Goal: Task Accomplishment & Management: Use online tool/utility

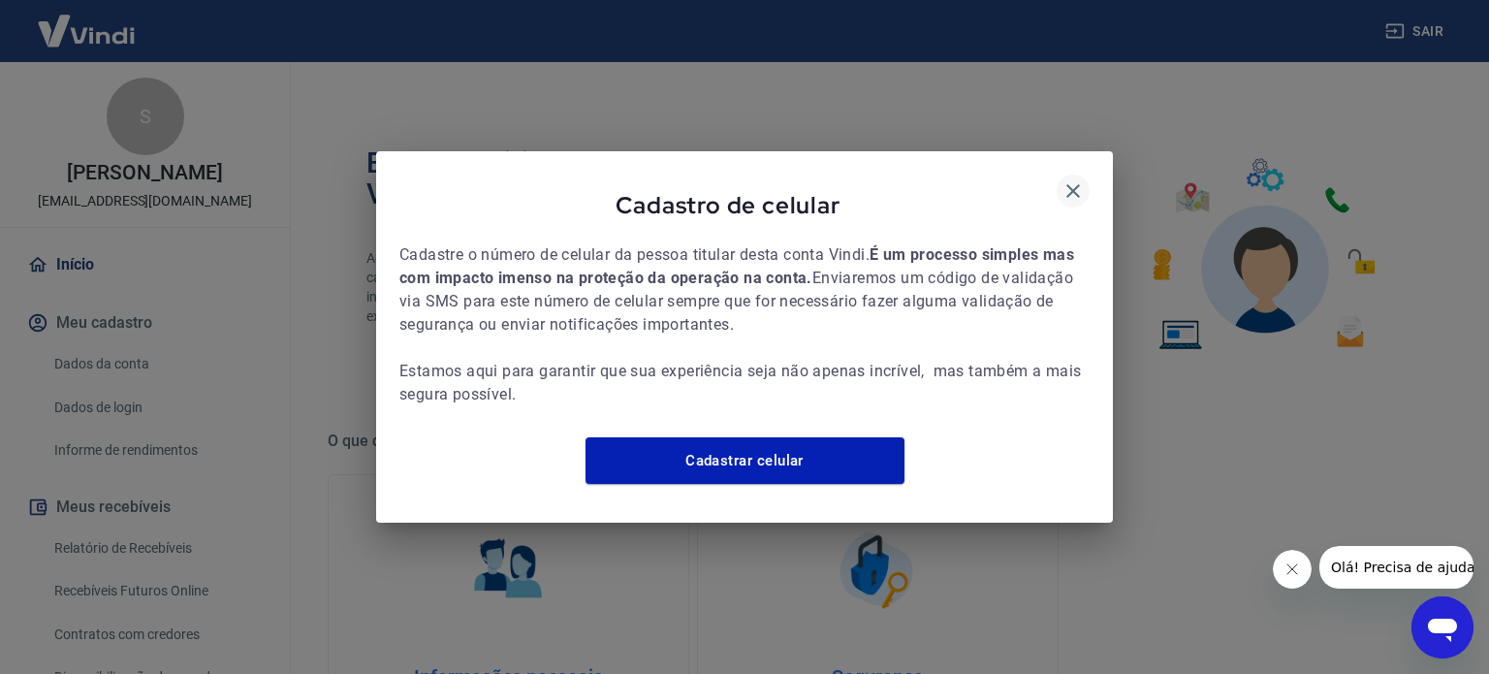
click at [1069, 179] on icon "button" at bounding box center [1072, 190] width 23 height 23
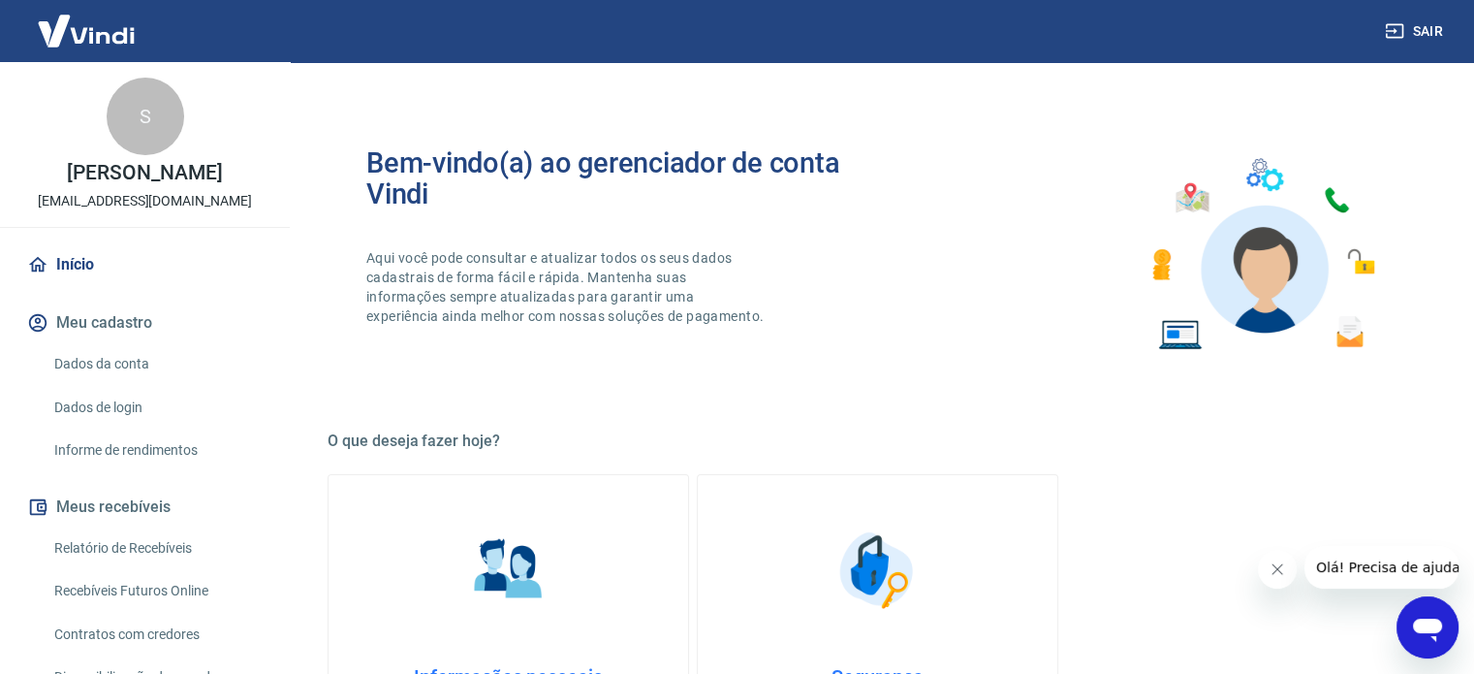
click at [1271, 570] on icon "Fechar mensagem da empresa" at bounding box center [1278, 569] width 16 height 16
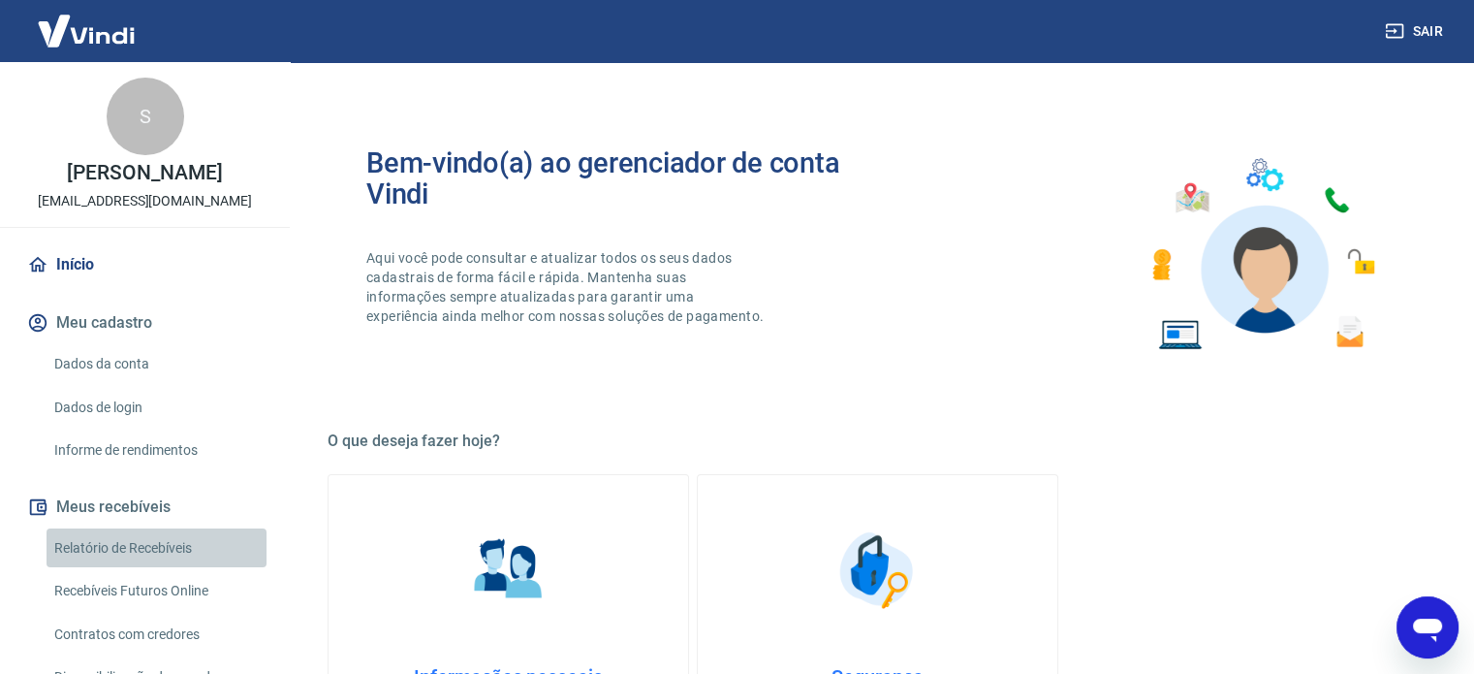
click at [177, 554] on link "Relatório de Recebíveis" at bounding box center [157, 548] width 220 height 40
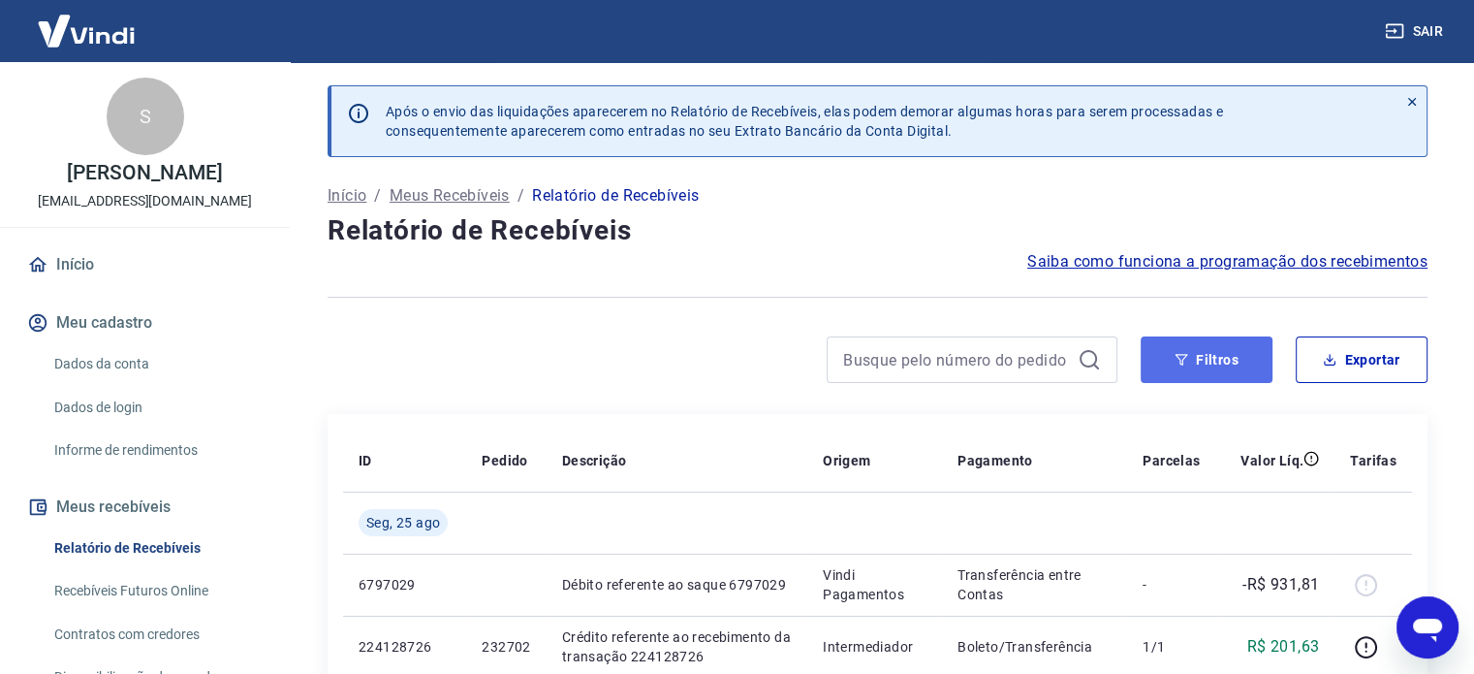
click at [1235, 367] on button "Filtros" at bounding box center [1207, 359] width 132 height 47
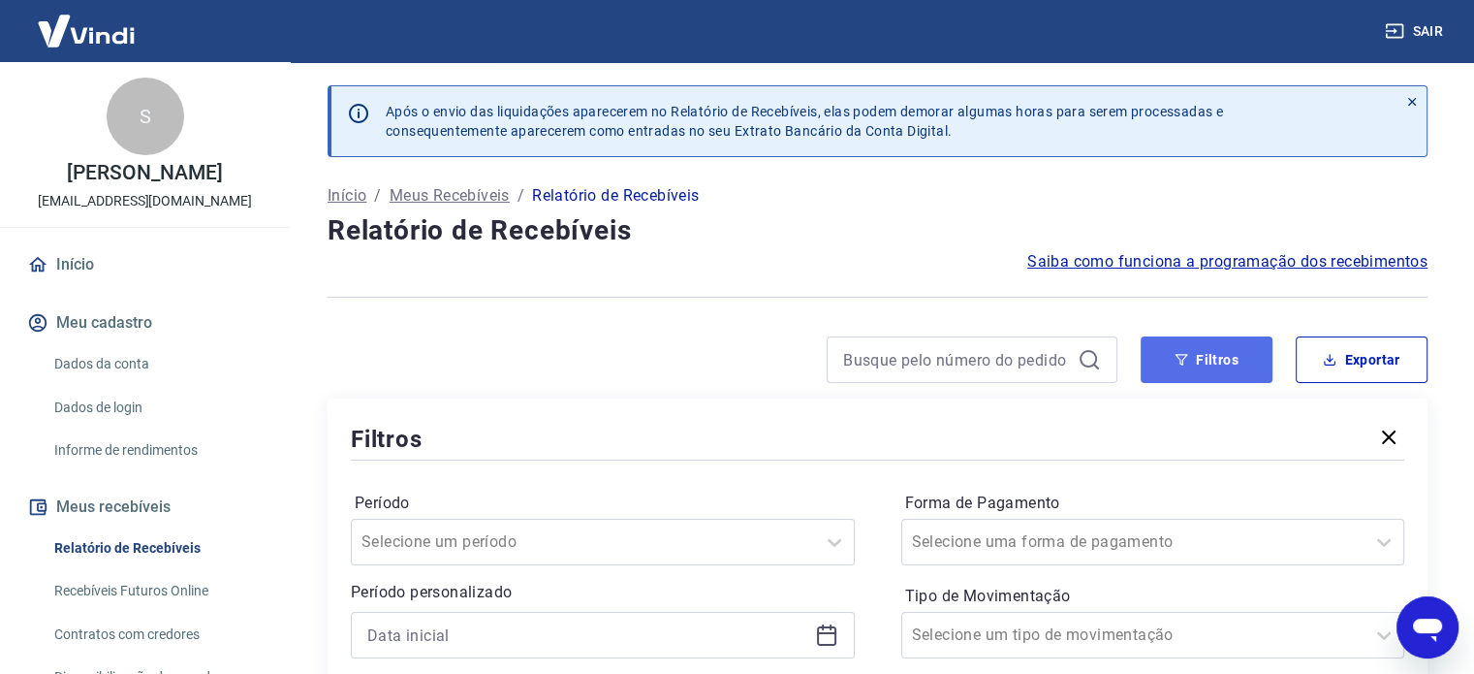
scroll to position [97, 0]
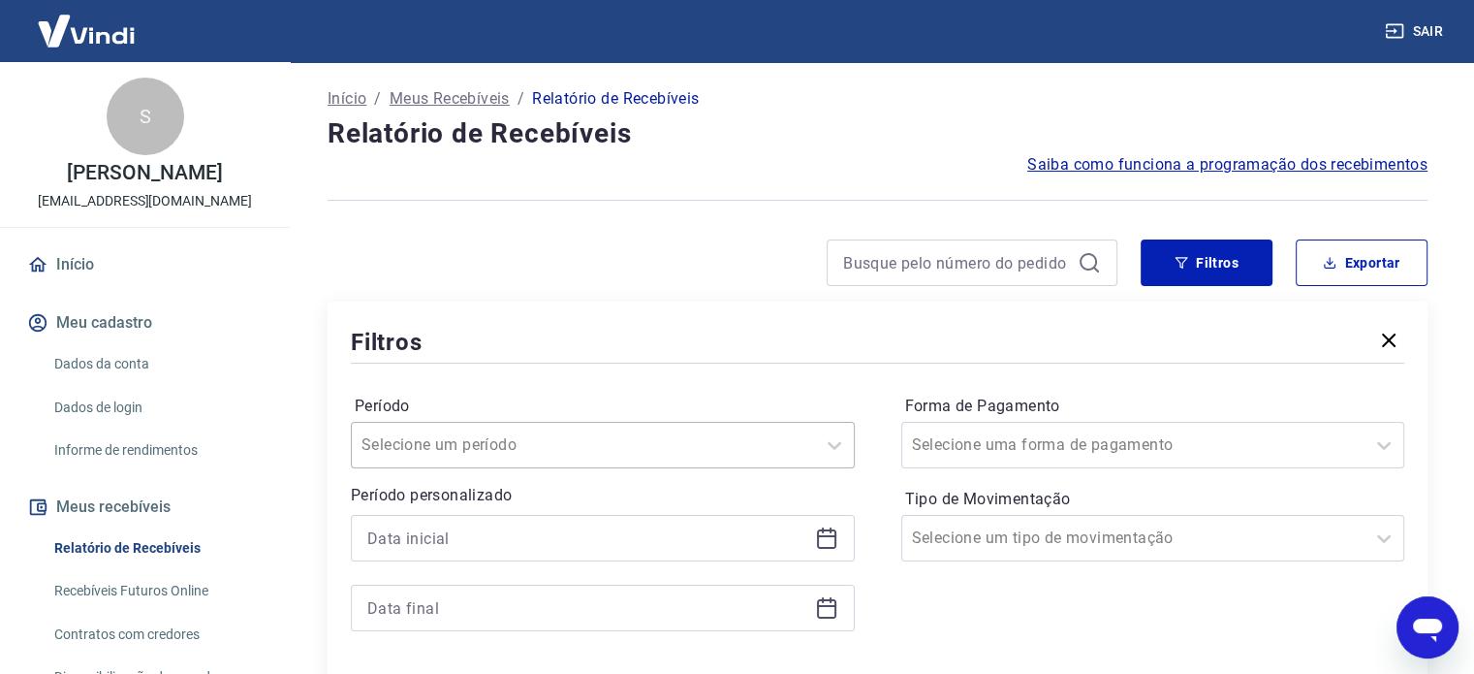
click at [610, 427] on div "Selecione um período" at bounding box center [603, 445] width 504 height 47
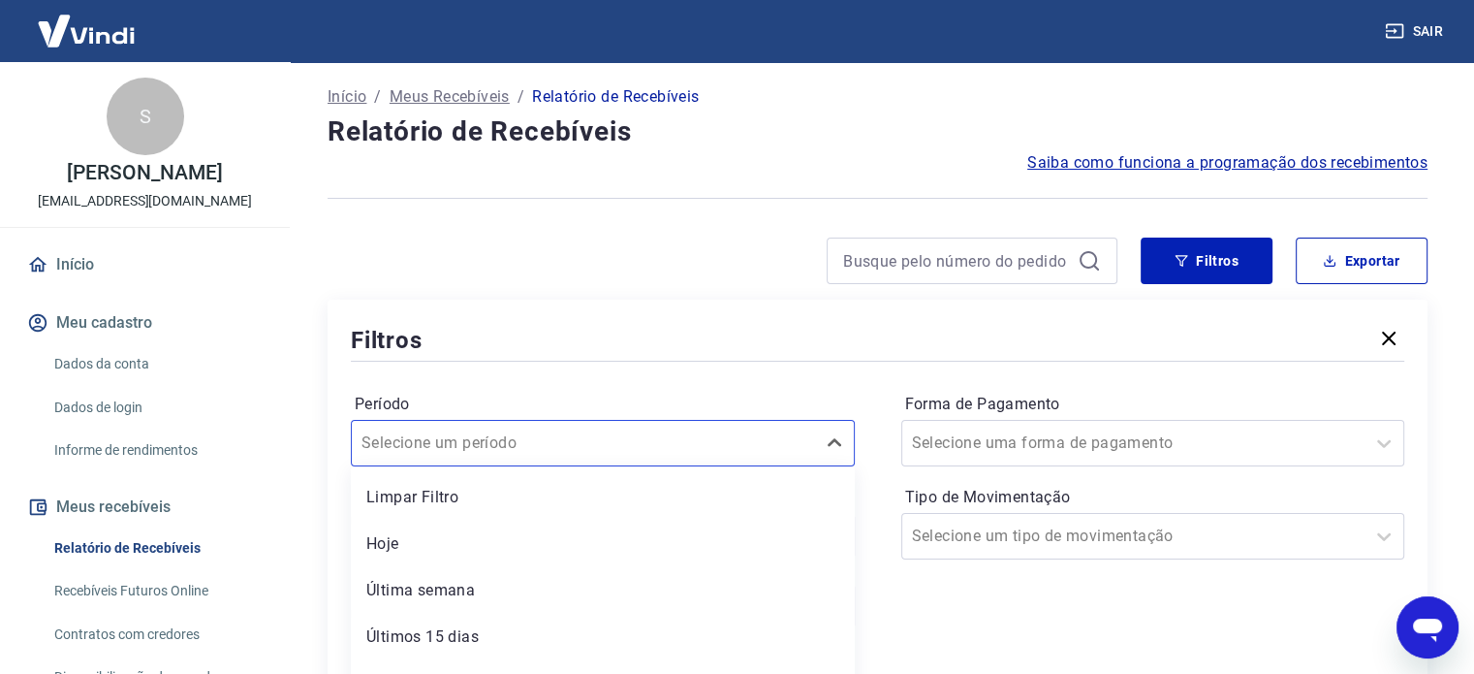
scroll to position [279, 0]
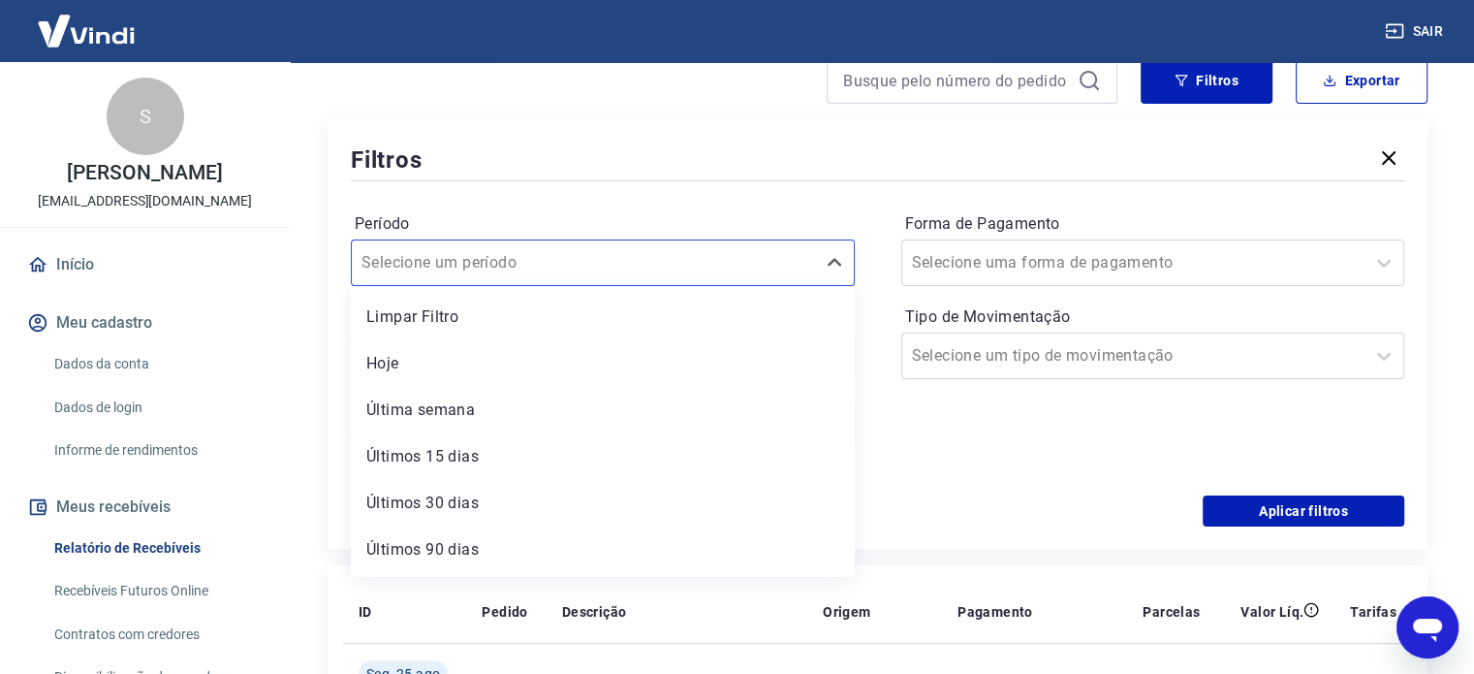
click at [702, 201] on div "Período option Limpar Filtro focused, 1 of 7. 7 results available. Use Up and D…" at bounding box center [878, 340] width 1054 height 310
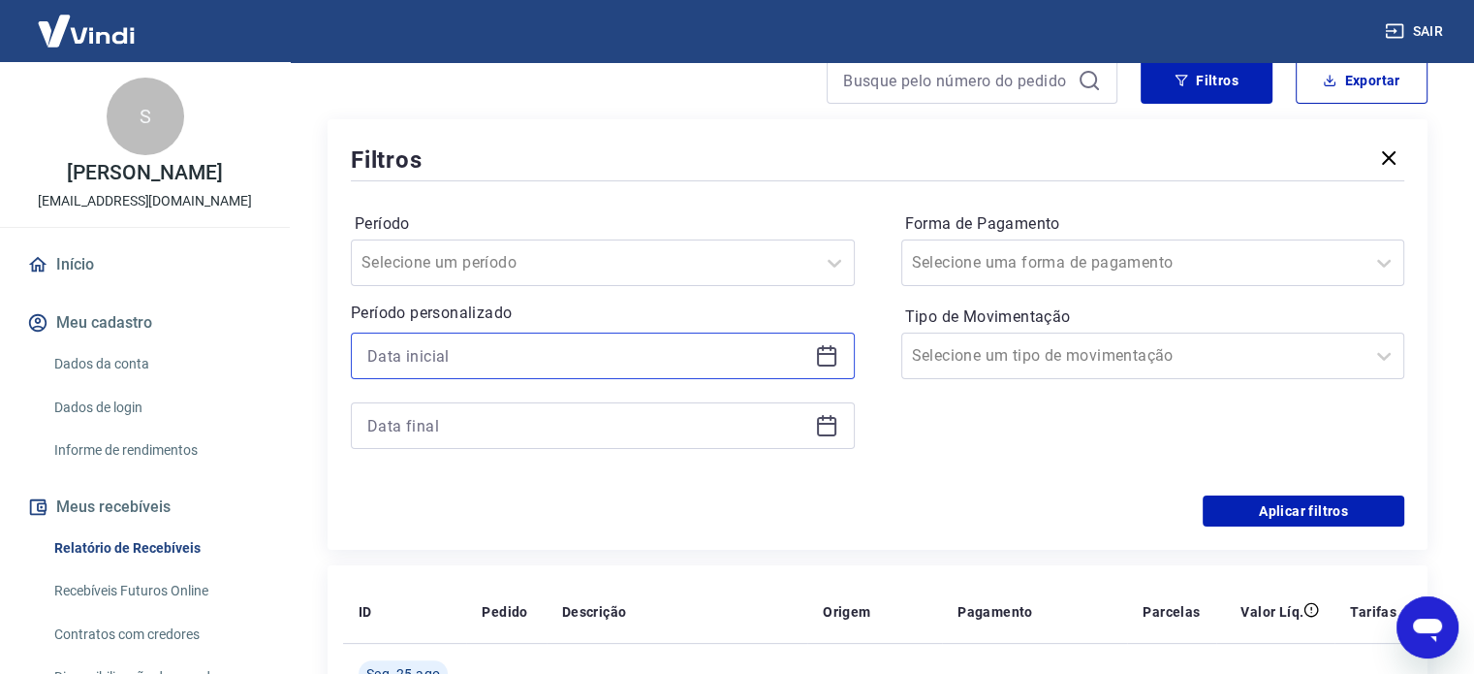
click at [565, 356] on input at bounding box center [587, 355] width 440 height 29
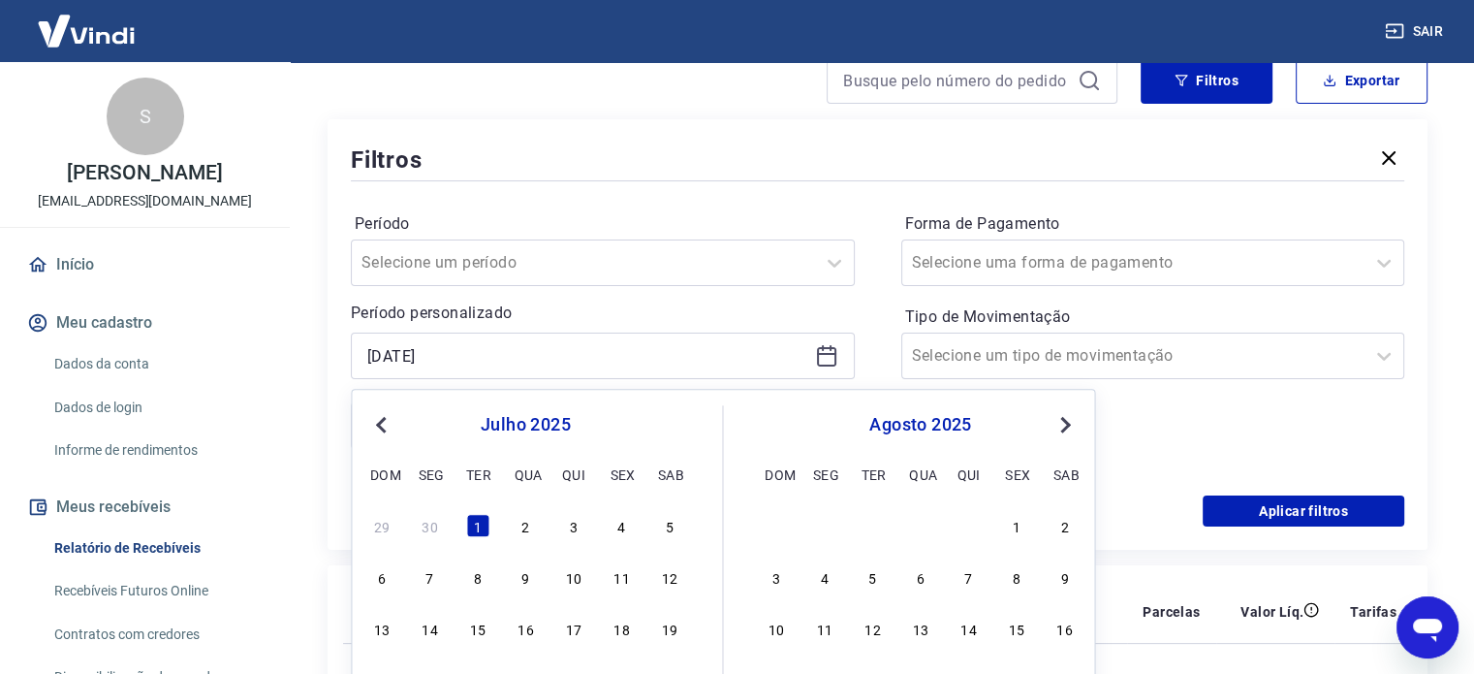
click at [376, 425] on button "Previous Month" at bounding box center [380, 424] width 23 height 23
click at [380, 526] on div "1" at bounding box center [381, 525] width 23 height 23
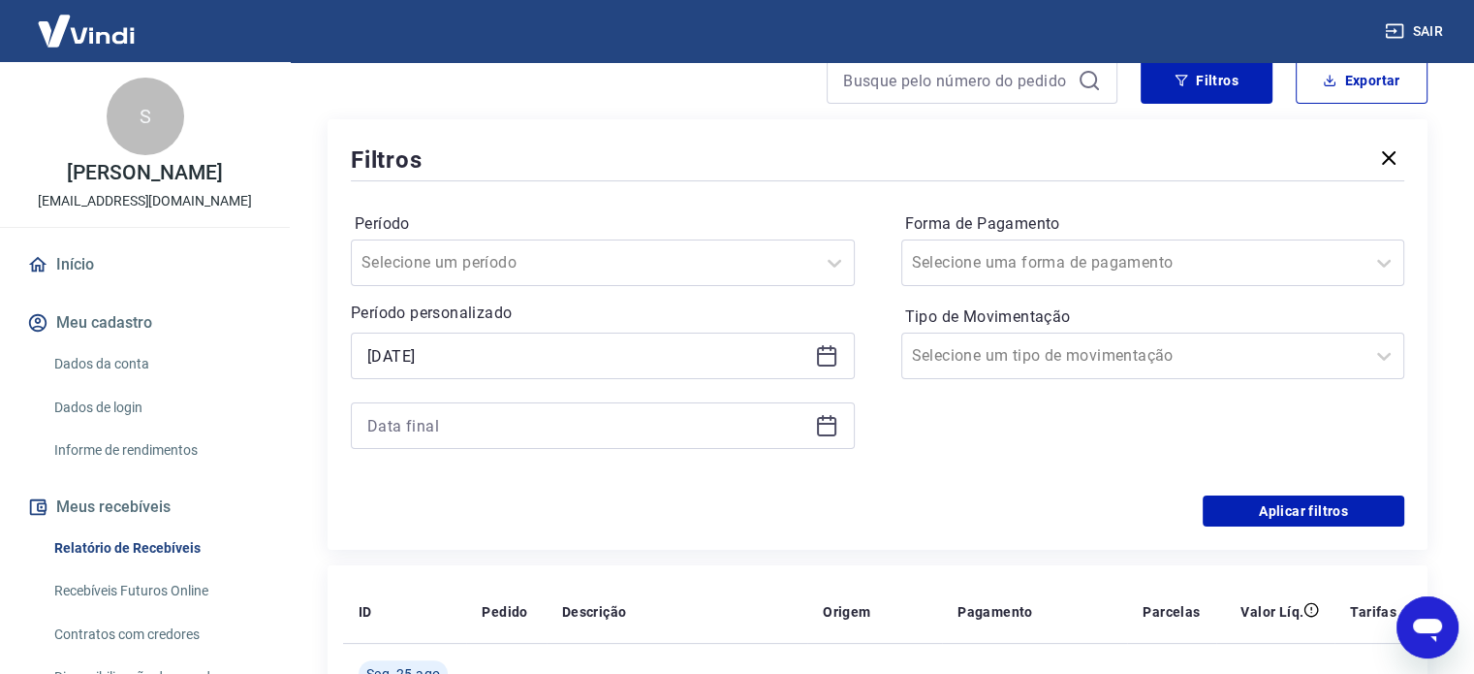
click at [830, 353] on icon at bounding box center [826, 354] width 19 height 2
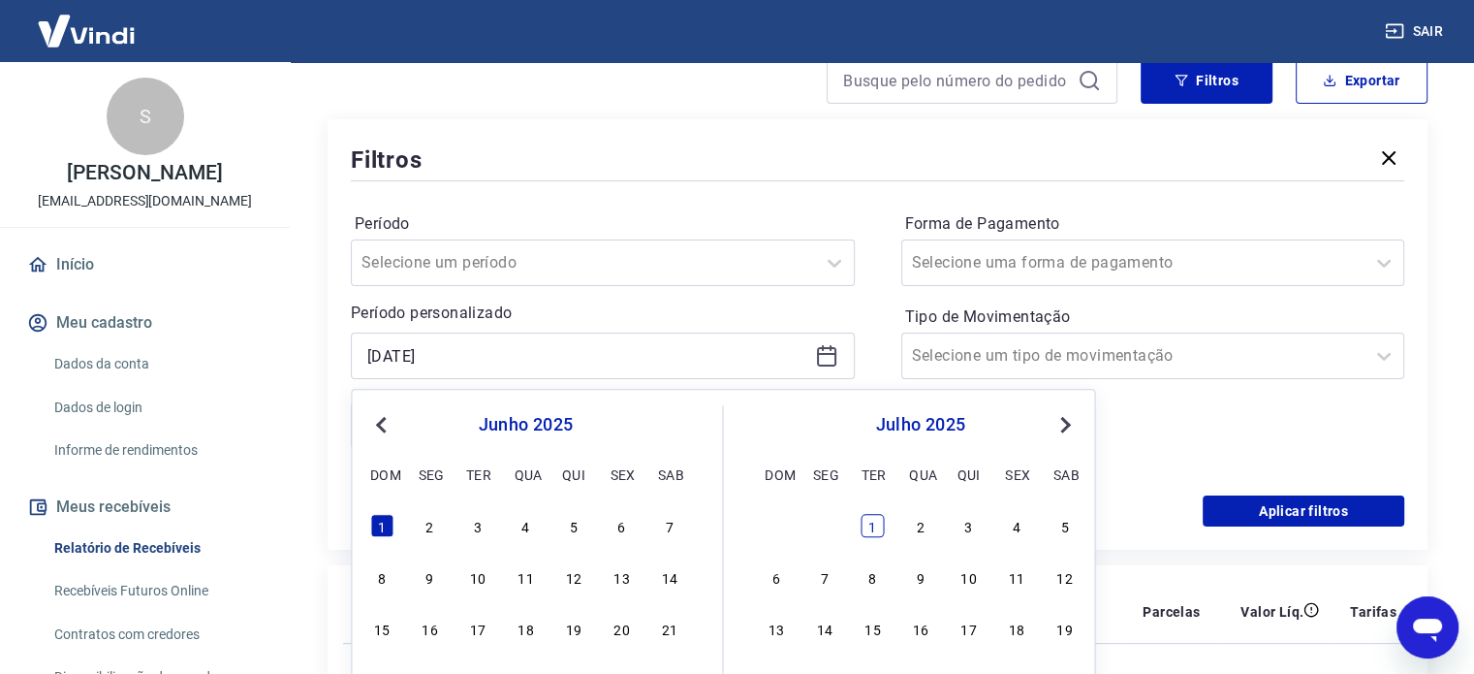
click at [883, 530] on div "1" at bounding box center [872, 525] width 23 height 23
click at [876, 526] on div "Filtros Período Selecione um período Período personalizado Selected date: [DATE…" at bounding box center [878, 334] width 1100 height 430
type input "[DATE]"
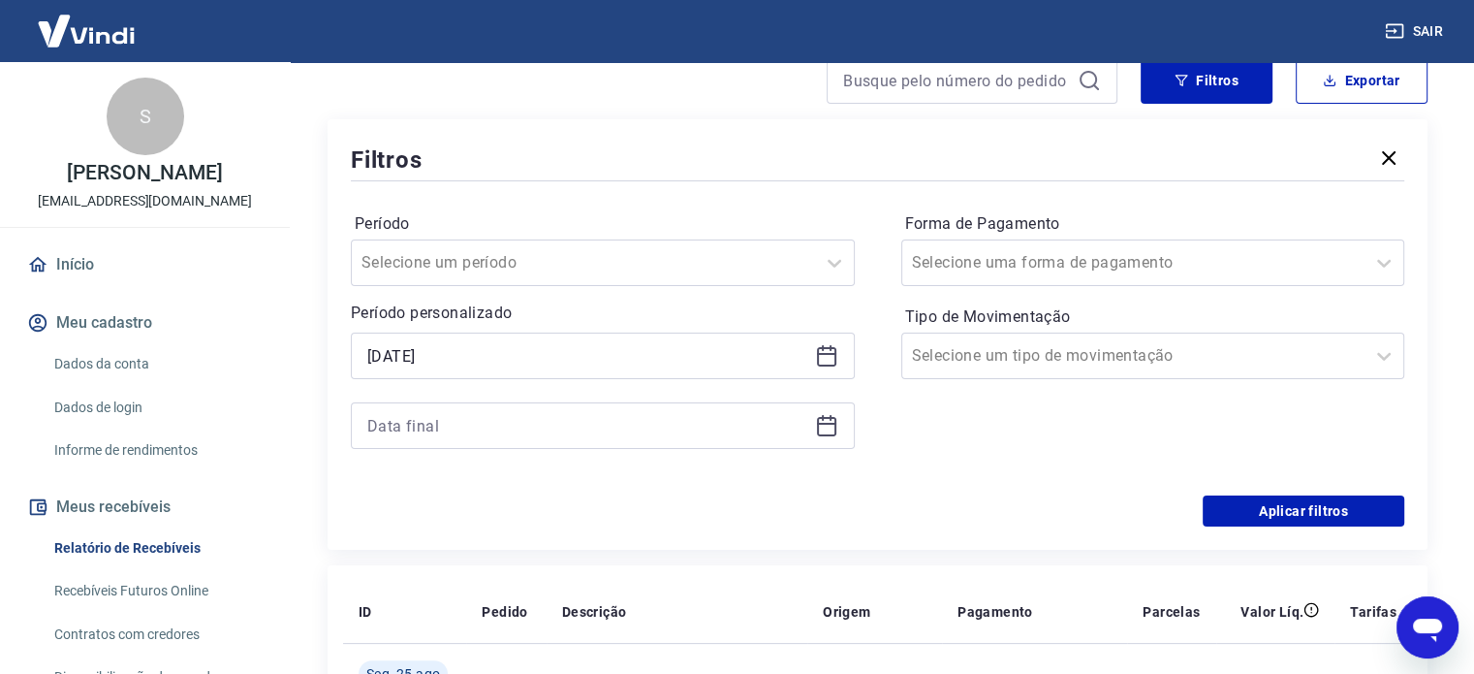
click at [830, 427] on icon at bounding box center [826, 425] width 23 height 23
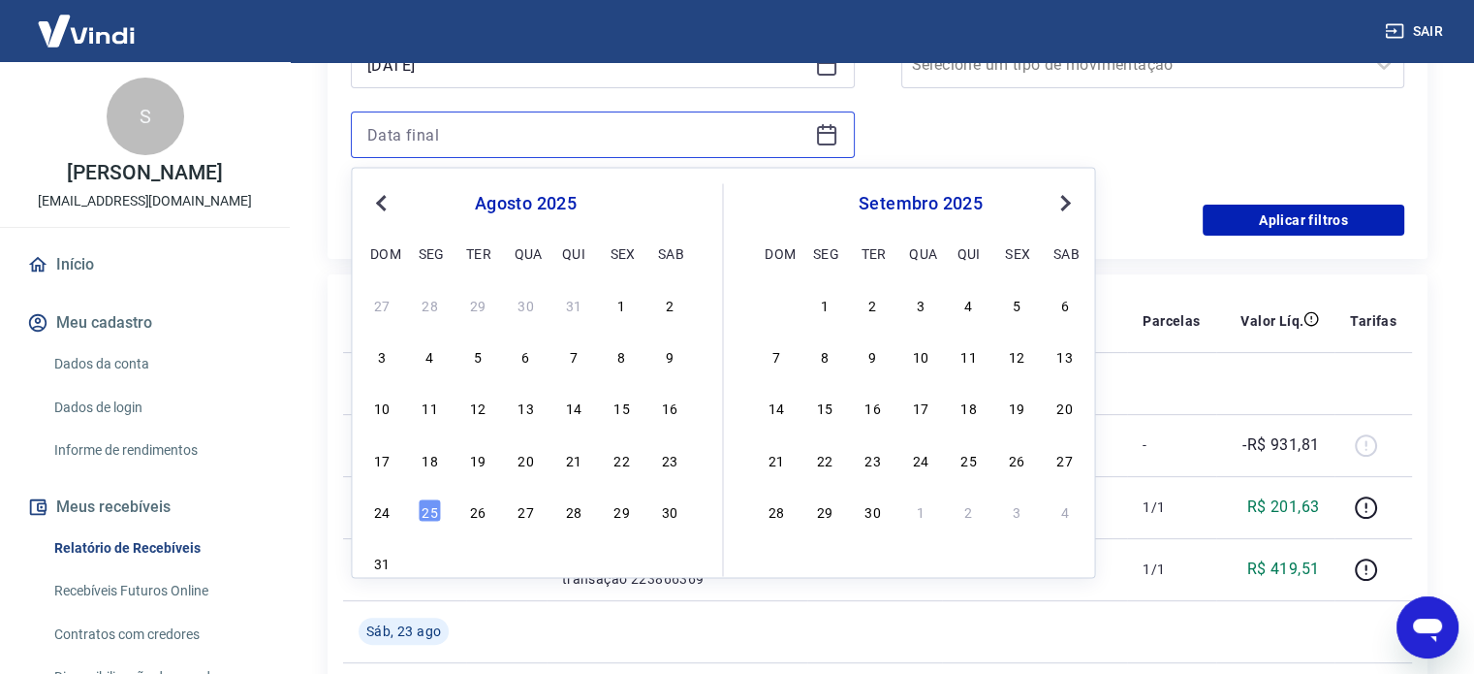
scroll to position [667, 0]
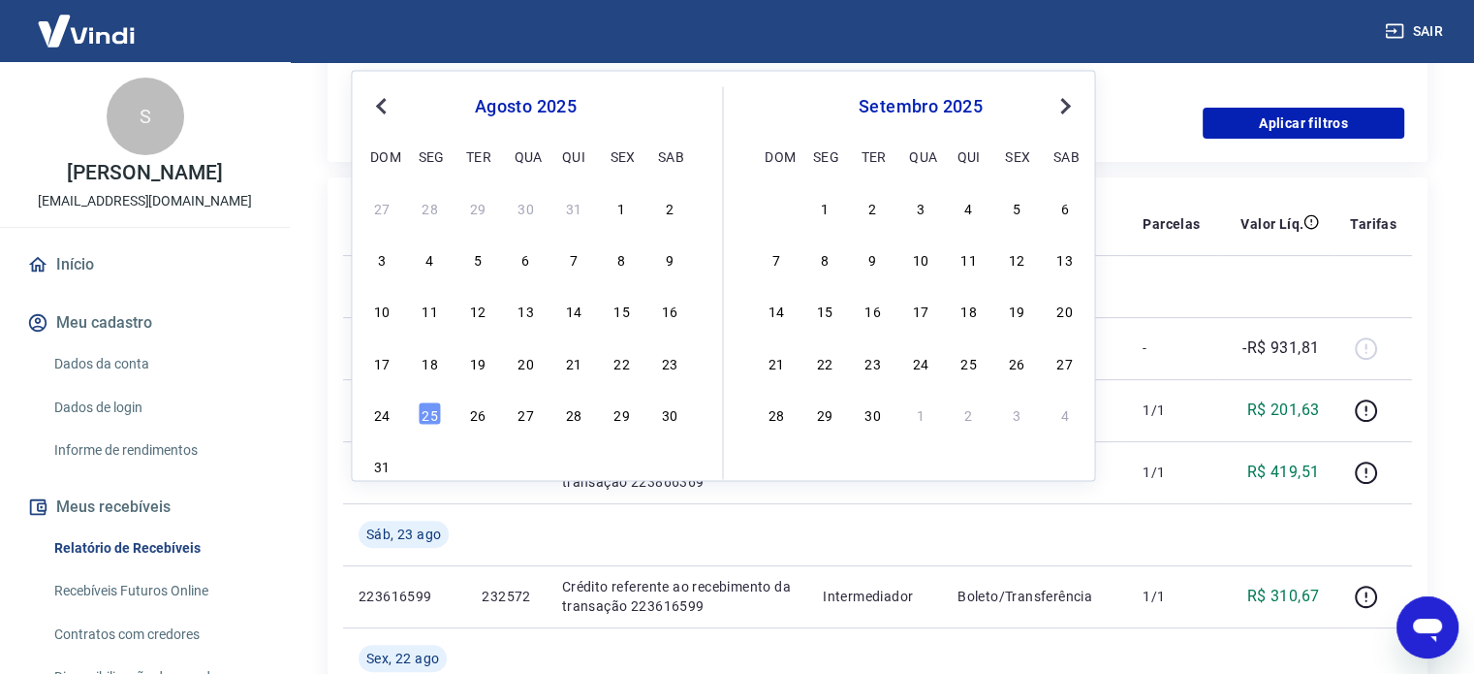
click at [400, 115] on div "agosto 2025" at bounding box center [525, 105] width 316 height 23
click at [393, 109] on div "agosto 2025" at bounding box center [525, 105] width 316 height 23
click at [388, 109] on button "Previous Month" at bounding box center [380, 105] width 23 height 23
click at [582, 412] on div "31" at bounding box center [573, 412] width 23 height 23
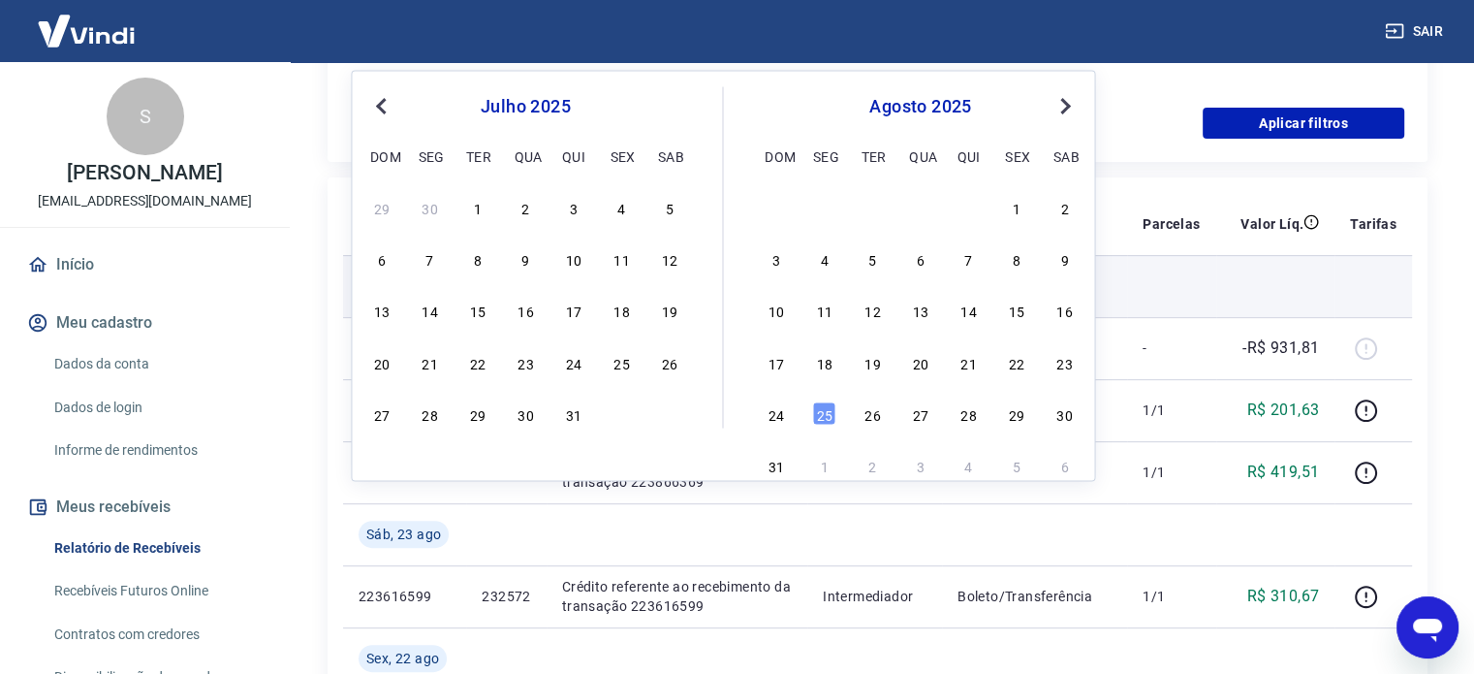
type input "[DATE]"
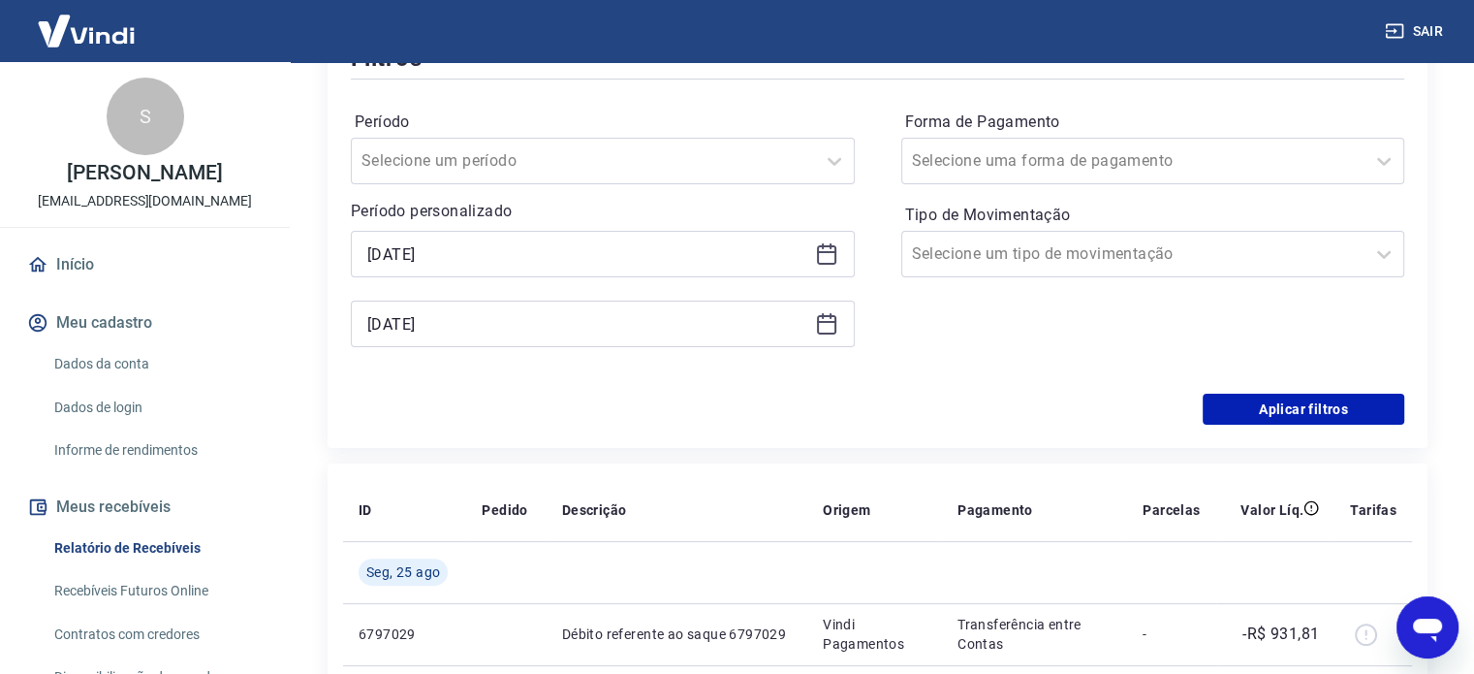
scroll to position [376, 0]
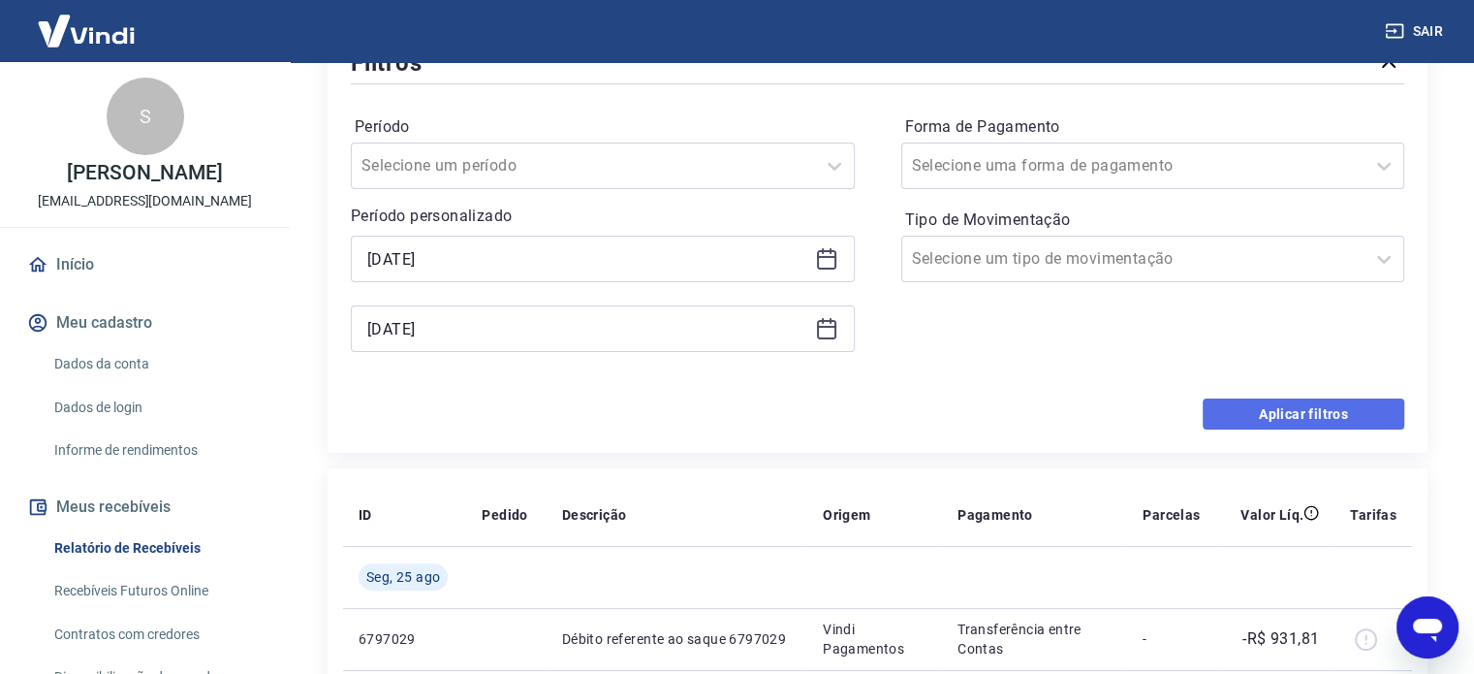
click at [1279, 420] on button "Aplicar filtros" at bounding box center [1304, 413] width 202 height 31
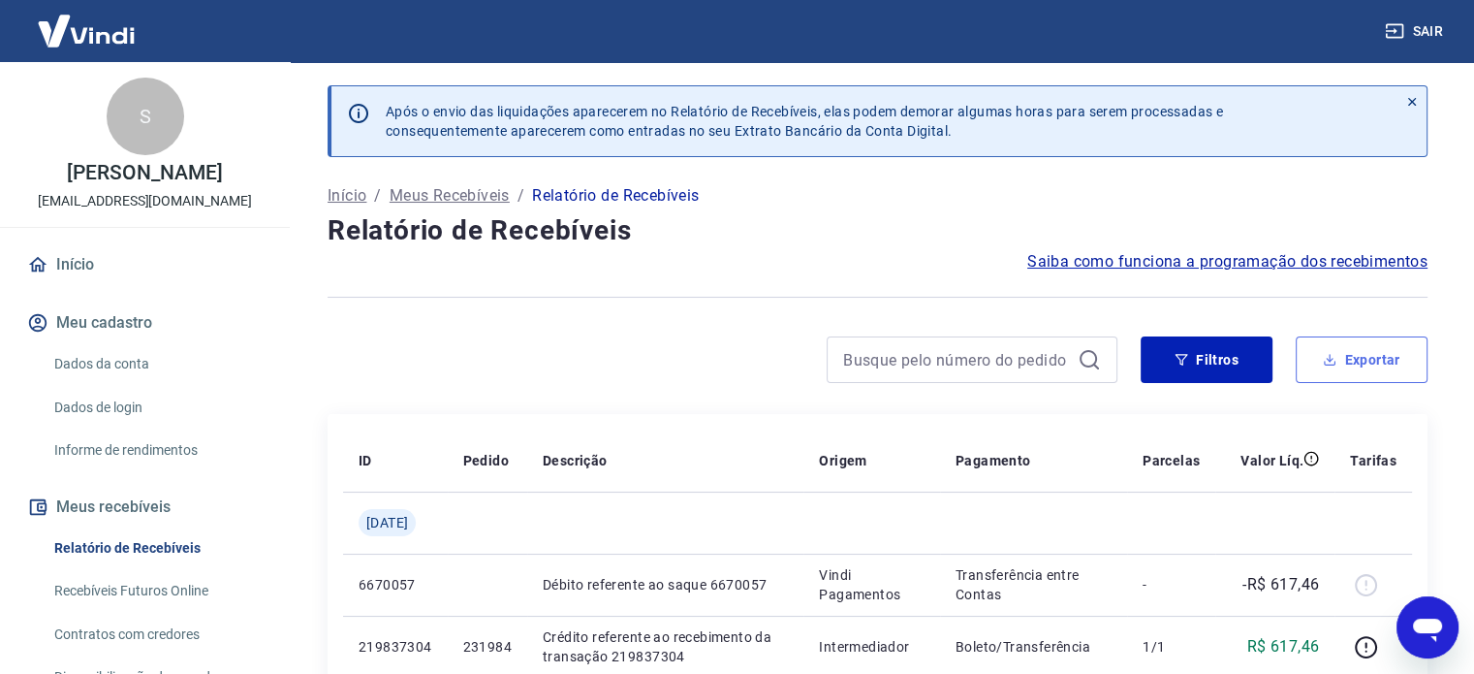
click at [1334, 355] on icon "button" at bounding box center [1330, 360] width 14 height 14
type input "[DATE]"
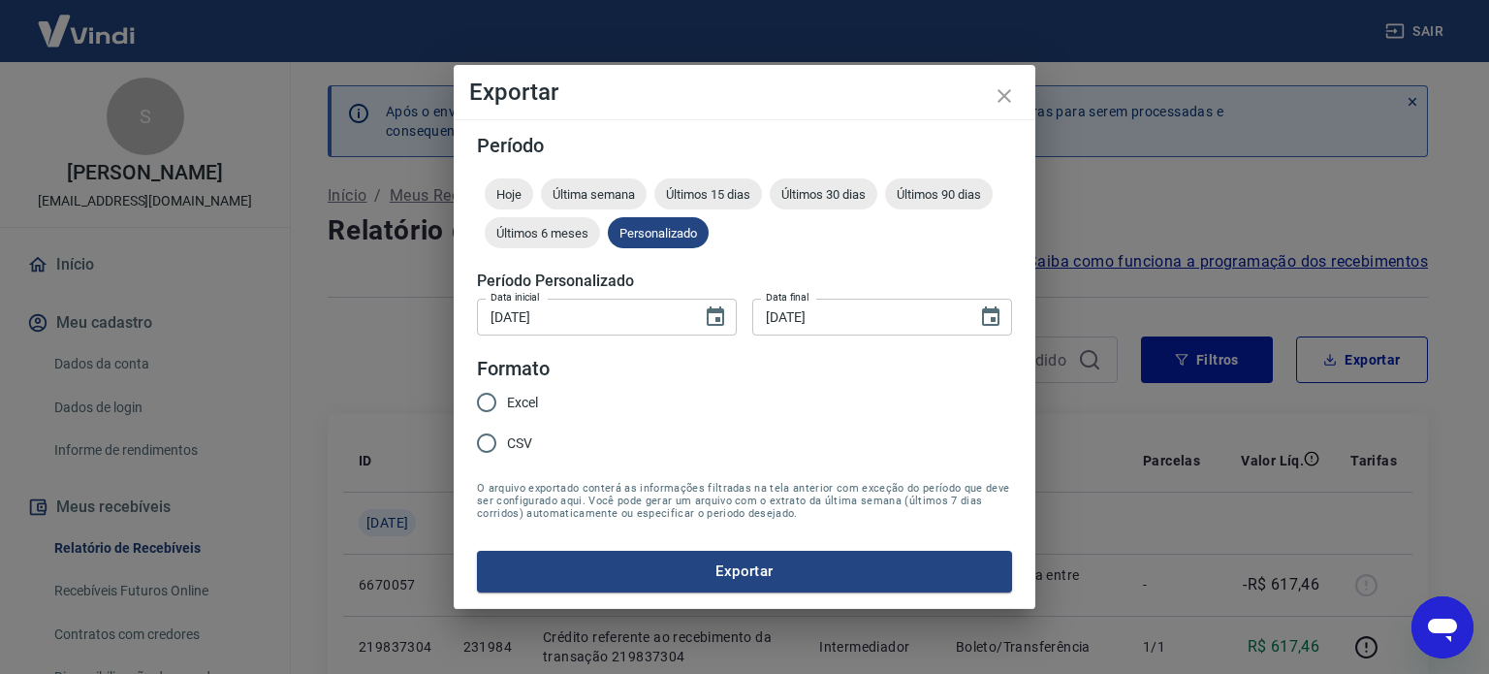
drag, startPoint x: 512, startPoint y: 398, endPoint x: 559, endPoint y: 473, distance: 88.5
click at [512, 397] on span "Excel" at bounding box center [522, 403] width 31 height 20
click at [507, 397] on input "Excel" at bounding box center [486, 402] width 41 height 41
radio input "true"
click at [680, 557] on button "Exportar" at bounding box center [744, 571] width 535 height 41
